Goal: Task Accomplishment & Management: Complete application form

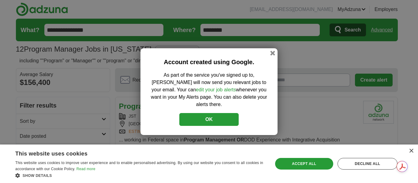
click at [222, 118] on button "OK" at bounding box center [208, 119] width 59 height 13
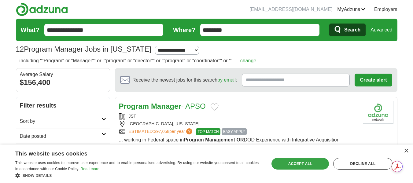
click at [310, 162] on div "Accept all" at bounding box center [301, 164] width 58 height 12
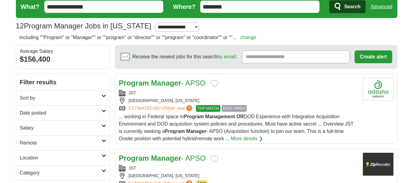
scroll to position [27, 0]
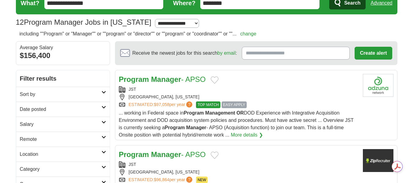
click at [164, 78] on strong "Manager" at bounding box center [166, 79] width 30 height 8
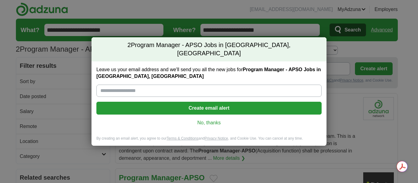
click at [158, 88] on input "Leave us your email address and we'll send you all the new jobs for Program Man…" at bounding box center [208, 91] width 225 height 12
type input "**********"
click at [199, 105] on button "Create email alert" at bounding box center [208, 108] width 225 height 13
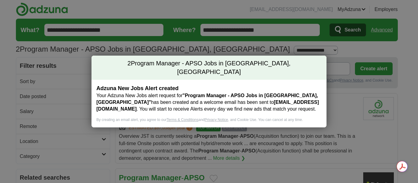
click at [365, 124] on div "2 Program Manager - APSO Jobs in Falls Church City, VA Adzuna New Jobs Alert cr…" at bounding box center [209, 91] width 418 height 183
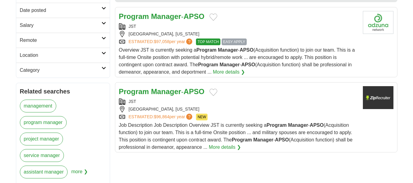
scroll to position [88, 0]
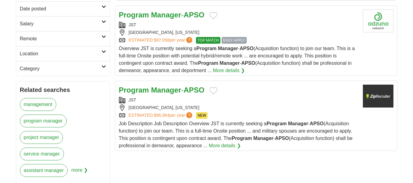
click at [174, 90] on strong "Manager" at bounding box center [166, 90] width 30 height 8
